Goal: Find specific page/section: Find specific page/section

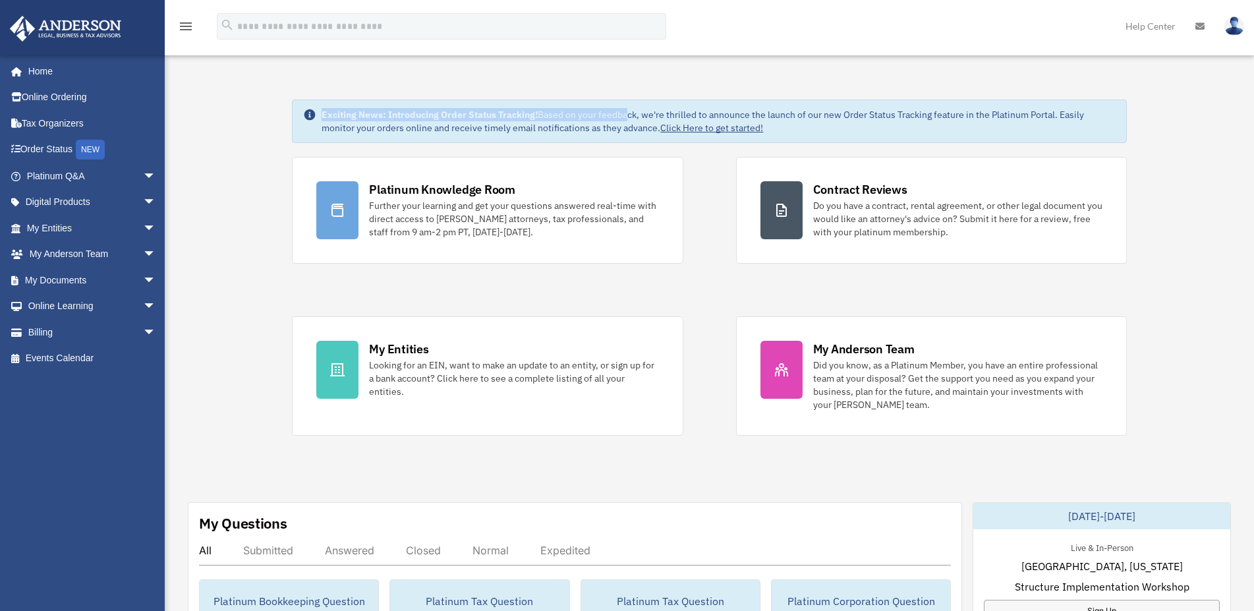
drag, startPoint x: 323, startPoint y: 112, endPoint x: 624, endPoint y: 117, distance: 301.3
click at [624, 117] on div "Exciting News: Introducing Order Status Tracking! Based on your feedback, we're…" at bounding box center [719, 121] width 794 height 26
drag, startPoint x: 760, startPoint y: 114, endPoint x: 892, endPoint y: 115, distance: 132.5
click at [892, 115] on div "Exciting News: Introducing Order Status Tracking! Based on your feedback, we're…" at bounding box center [719, 121] width 794 height 26
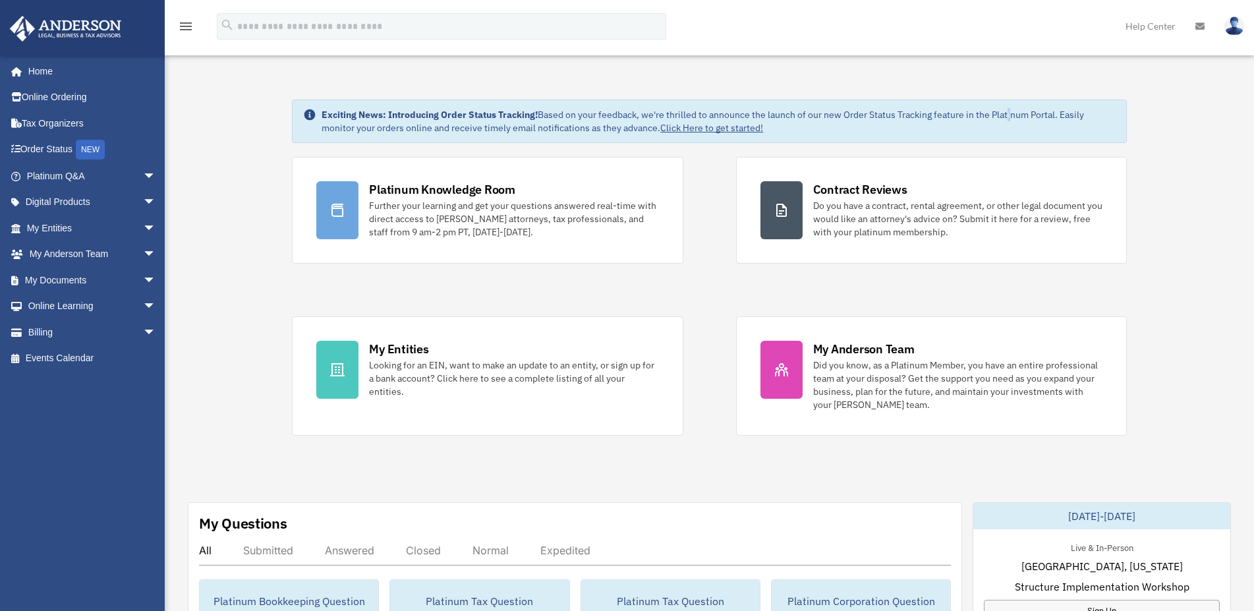
click at [1011, 117] on div "Exciting News: Introducing Order Status Tracking! Based on your feedback, we're…" at bounding box center [719, 121] width 794 height 26
drag, startPoint x: 541, startPoint y: 114, endPoint x: 983, endPoint y: 113, distance: 442.3
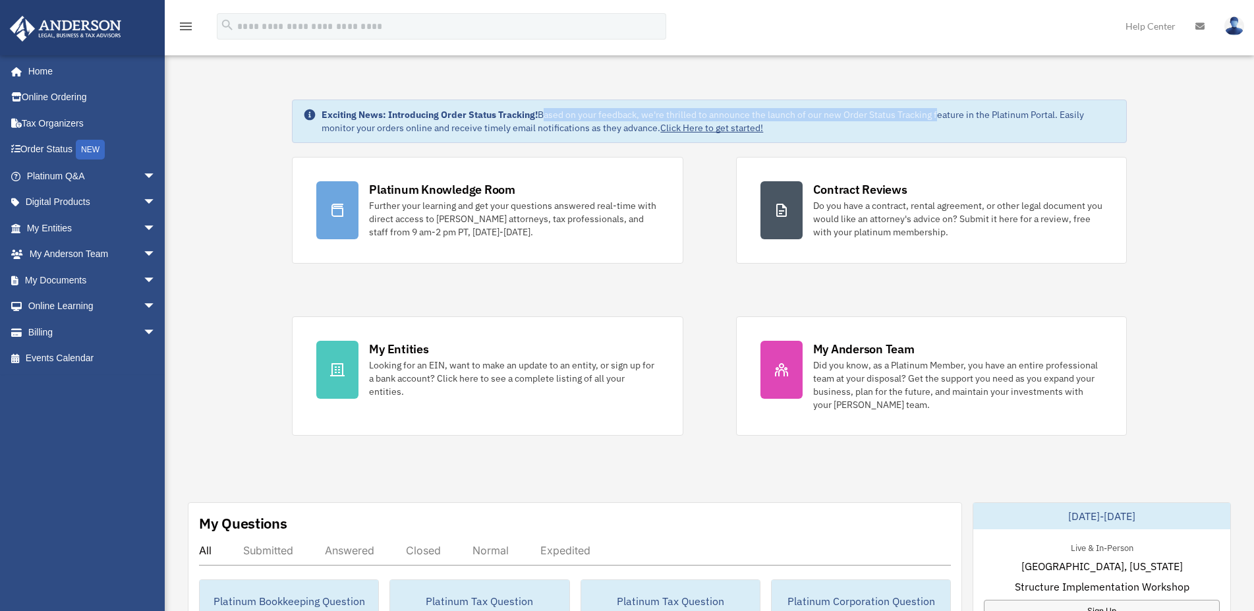
click at [945, 113] on div "Exciting News: Introducing Order Status Tracking! Based on your feedback, we're…" at bounding box center [719, 121] width 794 height 26
click at [1018, 113] on div "Exciting News: Introducing Order Status Tracking! Based on your feedback, we're…" at bounding box center [719, 121] width 794 height 26
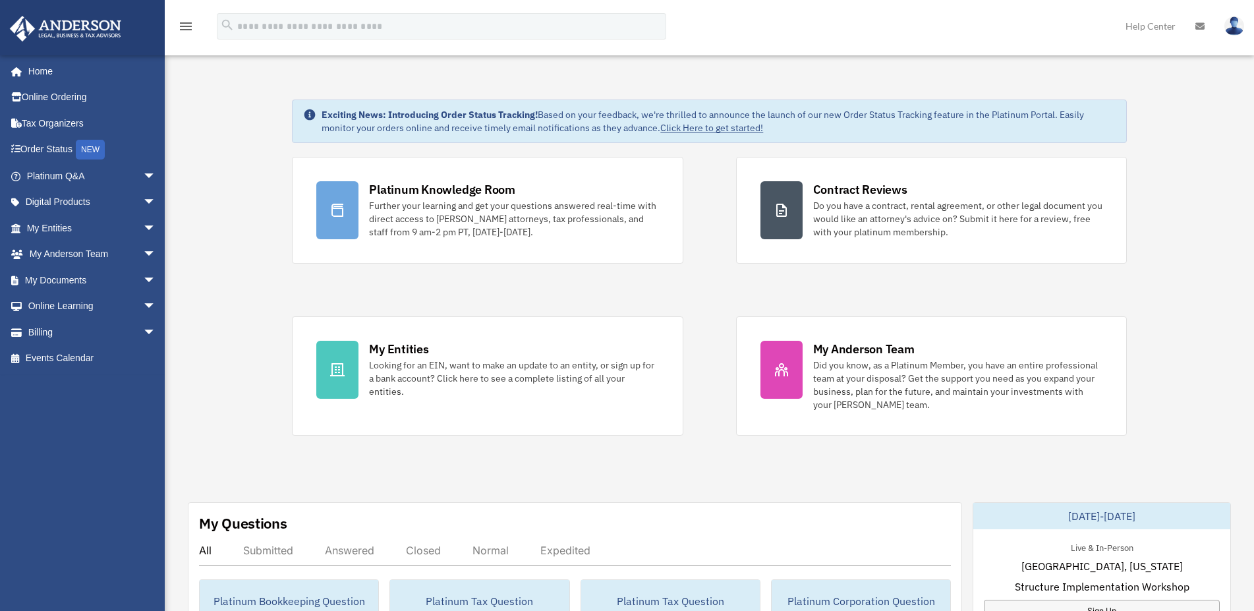
click at [49, 118] on link "Tax Organizers" at bounding box center [92, 123] width 167 height 26
